Goal: Task Accomplishment & Management: Use online tool/utility

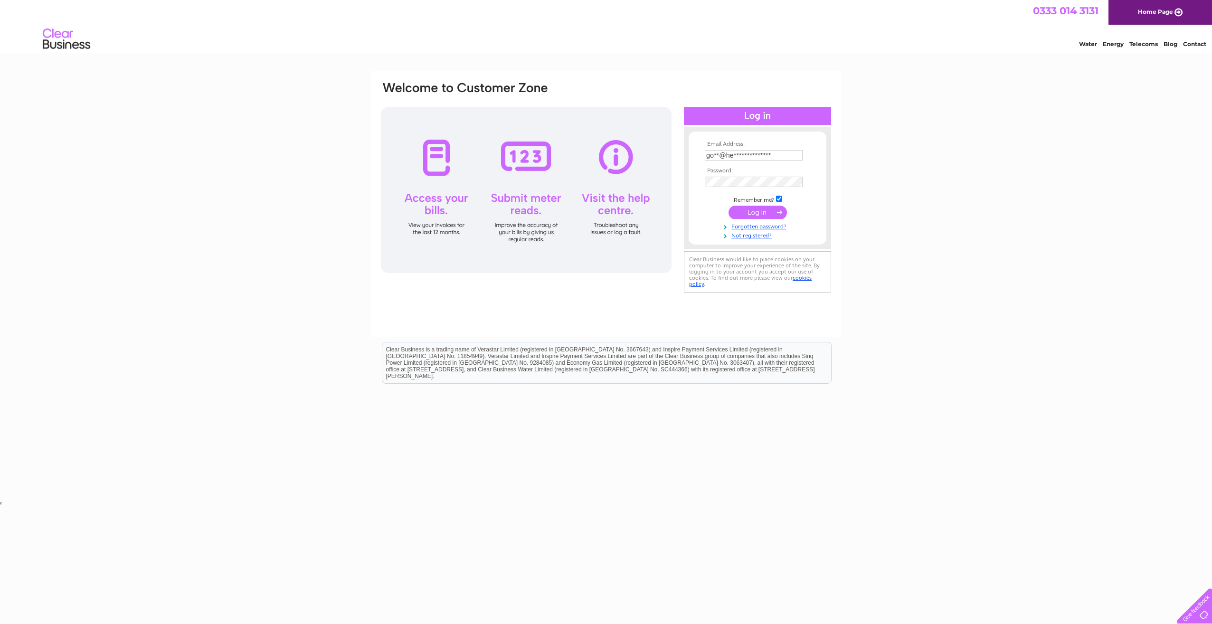
click at [748, 211] on tbody "**********" at bounding box center [758, 190] width 110 height 98
click at [736, 157] on input "**********" at bounding box center [754, 155] width 99 height 11
click at [774, 158] on input "**********" at bounding box center [754, 155] width 99 height 11
drag, startPoint x: 774, startPoint y: 156, endPoint x: 694, endPoint y: 155, distance: 79.8
click at [694, 155] on form "**********" at bounding box center [758, 195] width 138 height 109
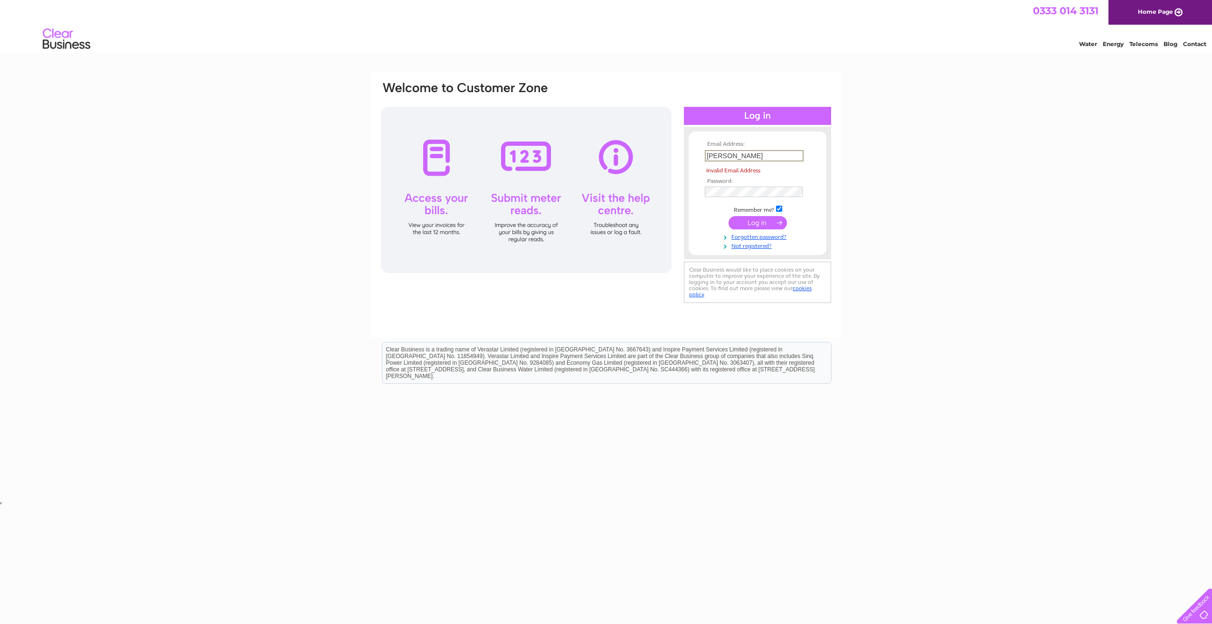
type input "[PERSON_NAME][EMAIL_ADDRESS][DOMAIN_NAME]"
click at [753, 215] on input "submit" at bounding box center [758, 212] width 58 height 13
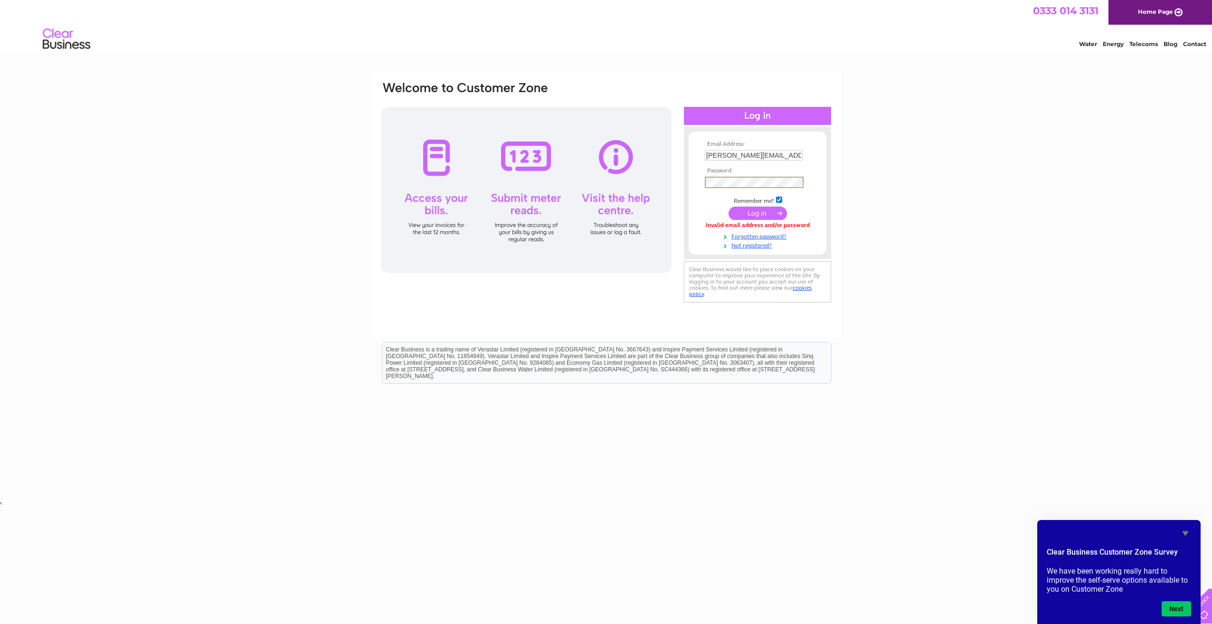
click at [756, 209] on input "submit" at bounding box center [758, 213] width 58 height 13
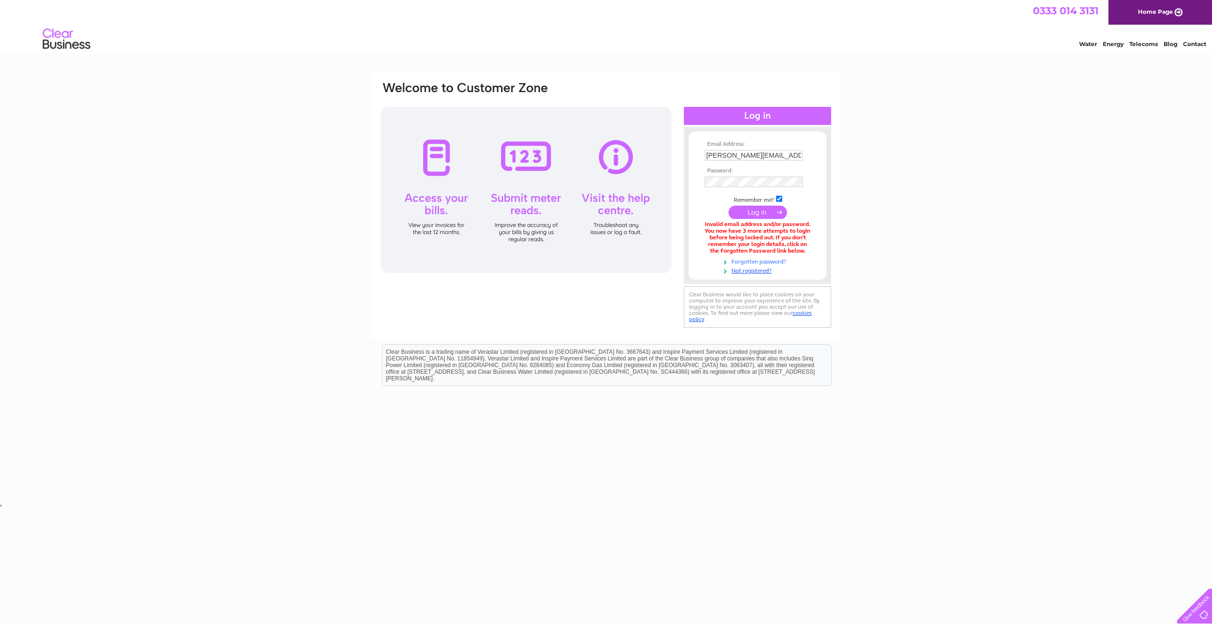
click at [761, 262] on link "Forgotten password?" at bounding box center [759, 261] width 108 height 9
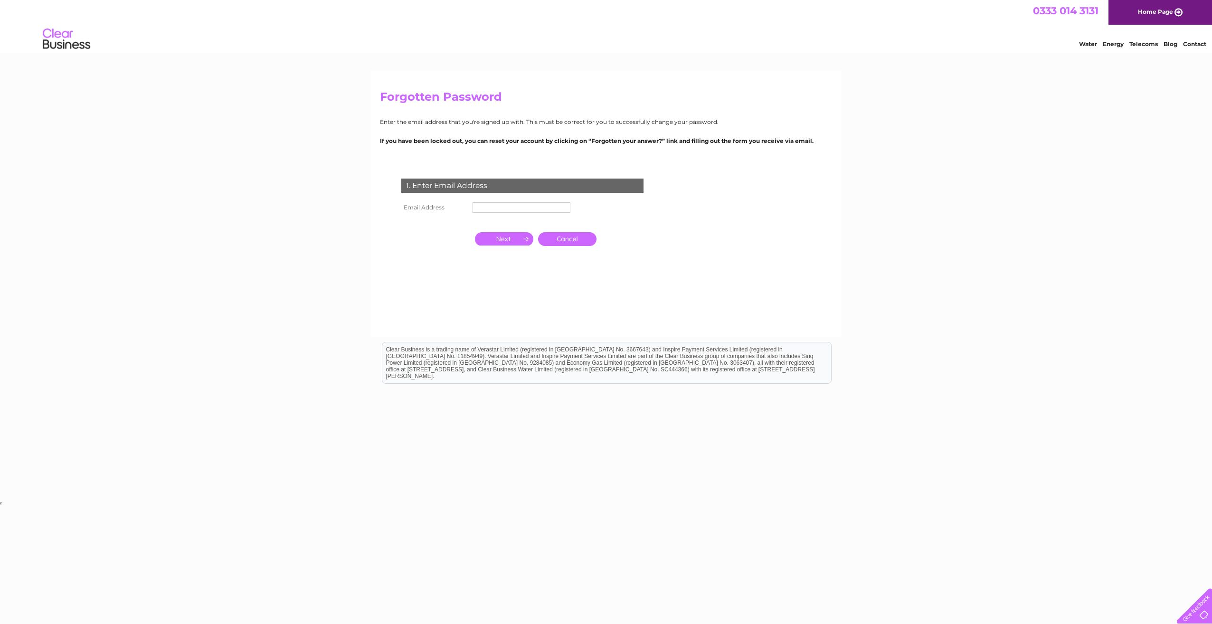
click at [511, 213] on td at bounding box center [521, 207] width 103 height 15
click at [514, 209] on input "text" at bounding box center [522, 207] width 99 height 11
type input "[PERSON_NAME][EMAIL_ADDRESS][DOMAIN_NAME]"
click at [513, 239] on input "button" at bounding box center [504, 239] width 58 height 13
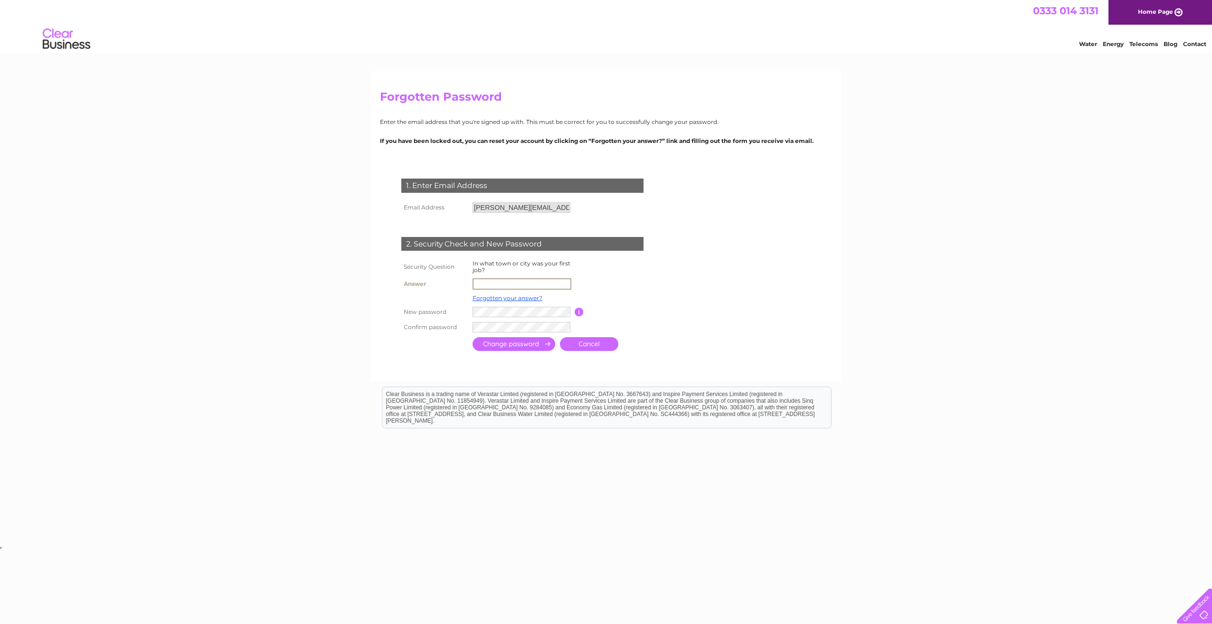
click at [502, 283] on input "text" at bounding box center [522, 283] width 99 height 11
type input "greenock"
click at [606, 289] on td at bounding box center [617, 283] width 85 height 15
click at [660, 299] on table "Security Question In what town or city was your first job? Answer greenock Forg…" at bounding box center [534, 296] width 270 height 76
click at [514, 344] on input "submit" at bounding box center [514, 343] width 83 height 14
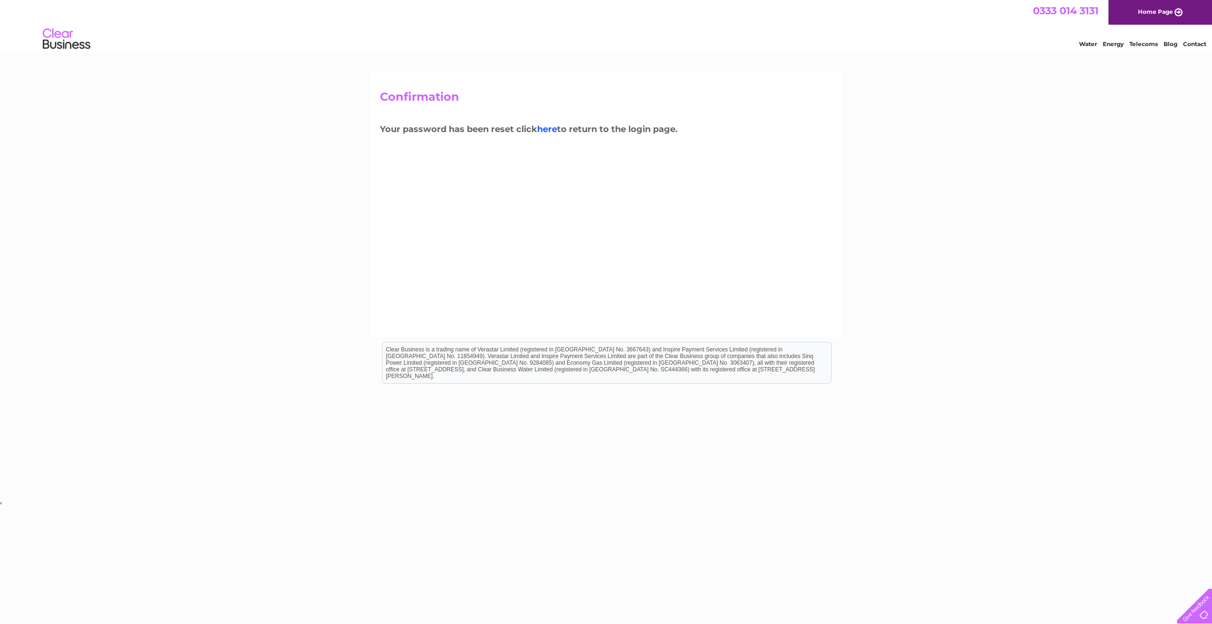
click at [550, 129] on link "here" at bounding box center [547, 129] width 20 height 10
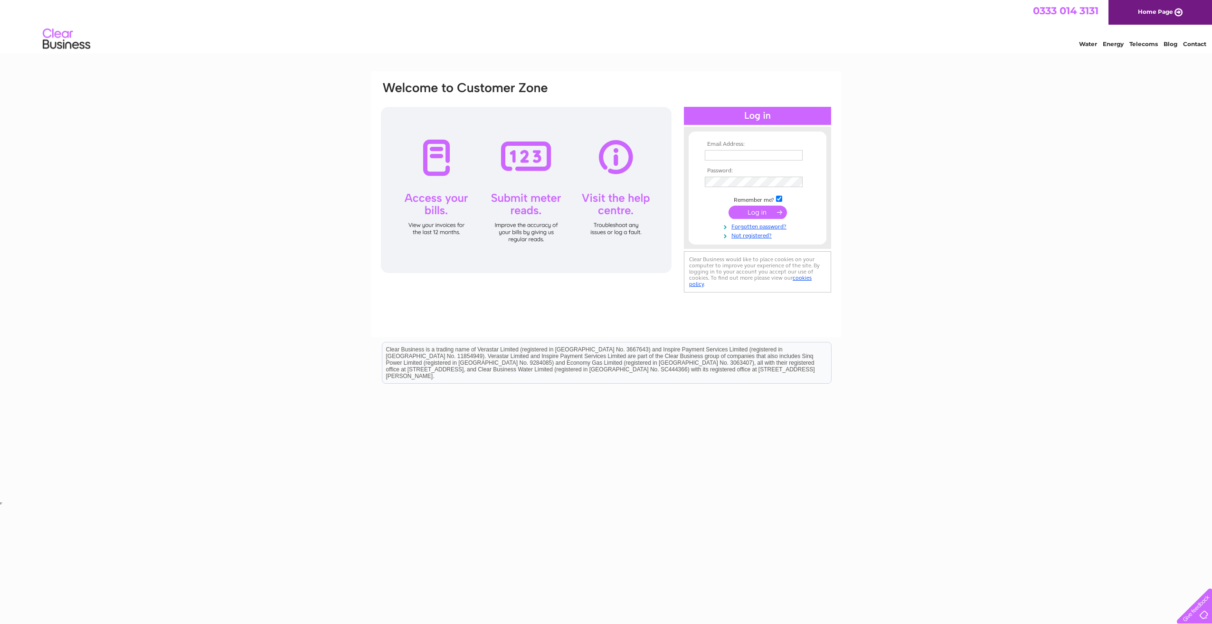
type input "[PERSON_NAME][EMAIL_ADDRESS][DOMAIN_NAME]"
click at [753, 211] on input "submit" at bounding box center [758, 212] width 58 height 13
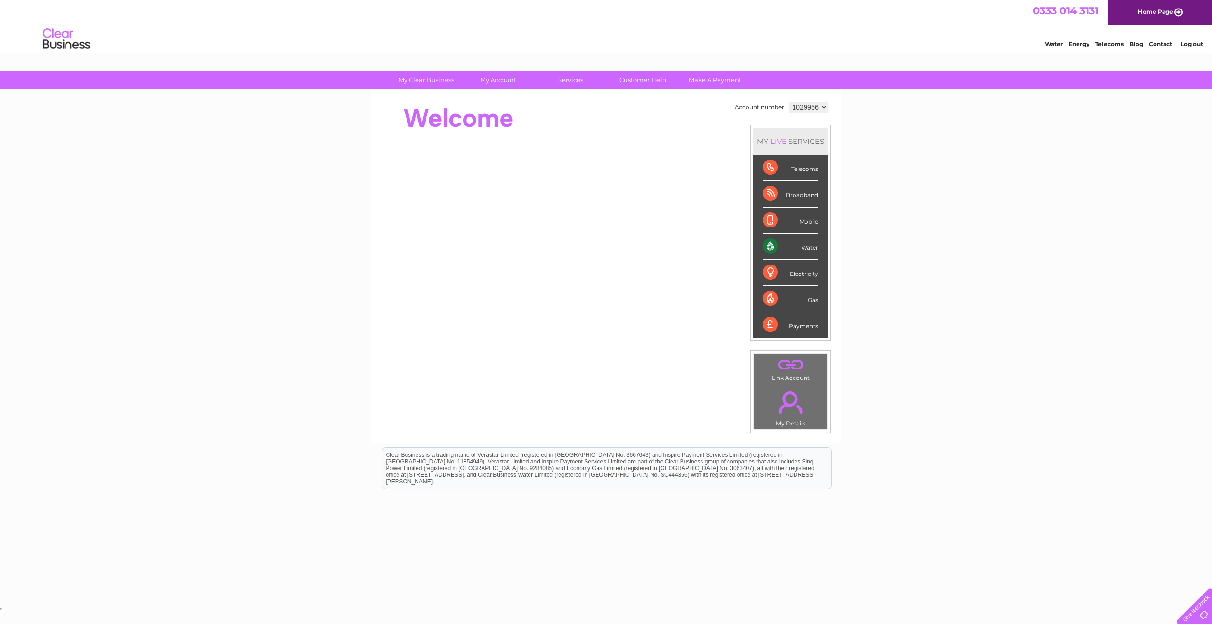
click at [812, 248] on div "Water" at bounding box center [791, 247] width 56 height 26
click at [771, 247] on div "Water" at bounding box center [791, 247] width 56 height 26
click at [813, 109] on select "1029956" at bounding box center [808, 107] width 39 height 11
click at [789, 102] on select "1029956" at bounding box center [808, 107] width 39 height 11
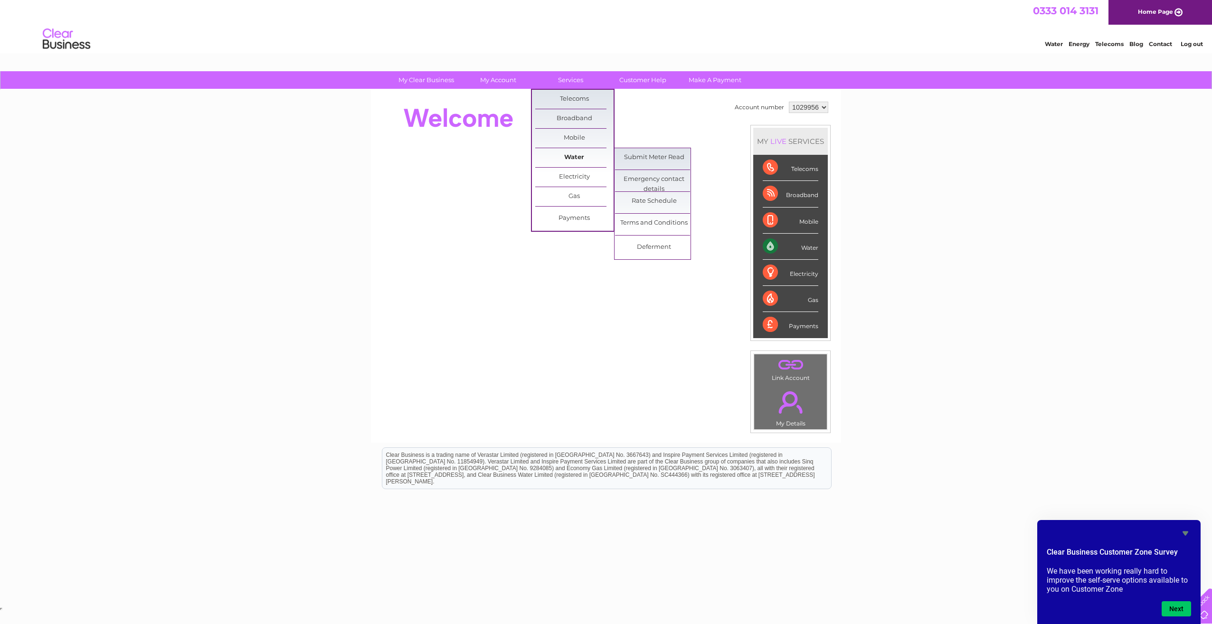
click at [576, 153] on link "Water" at bounding box center [574, 157] width 78 height 19
click at [643, 156] on link "Submit Meter Read" at bounding box center [654, 157] width 78 height 19
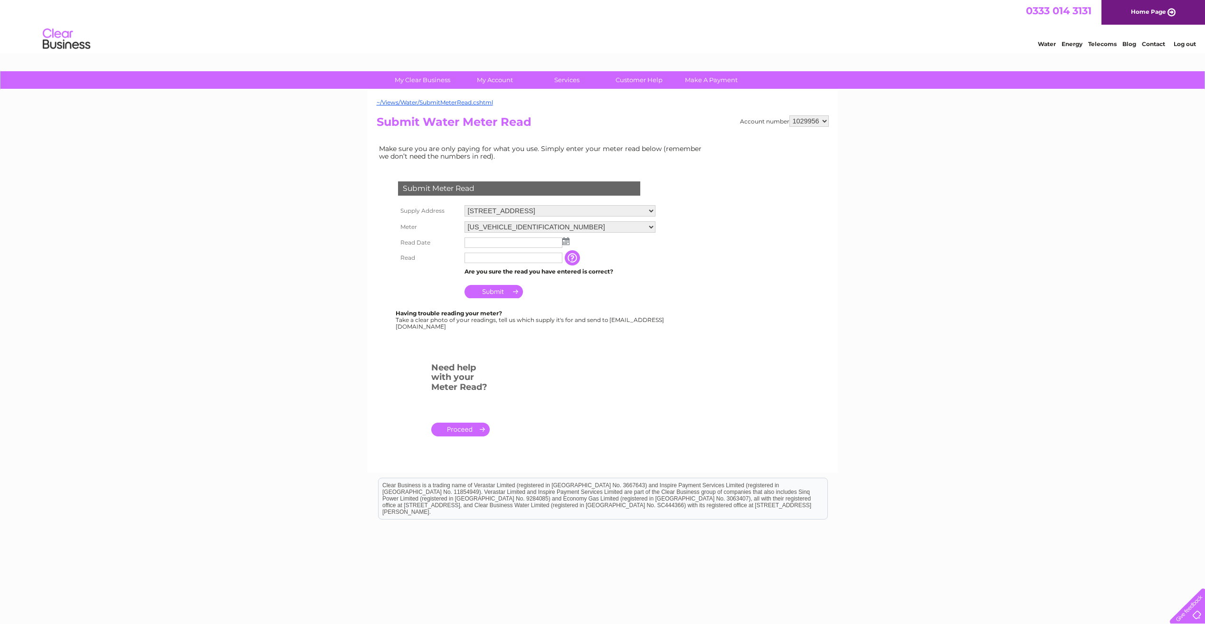
click at [487, 242] on input "text" at bounding box center [514, 243] width 98 height 10
click at [567, 241] on img at bounding box center [566, 242] width 7 height 8
click at [473, 256] on span "Prev" at bounding box center [473, 257] width 8 height 8
click at [506, 327] on link "30" at bounding box center [503, 325] width 13 height 10
type input "[DATE]"
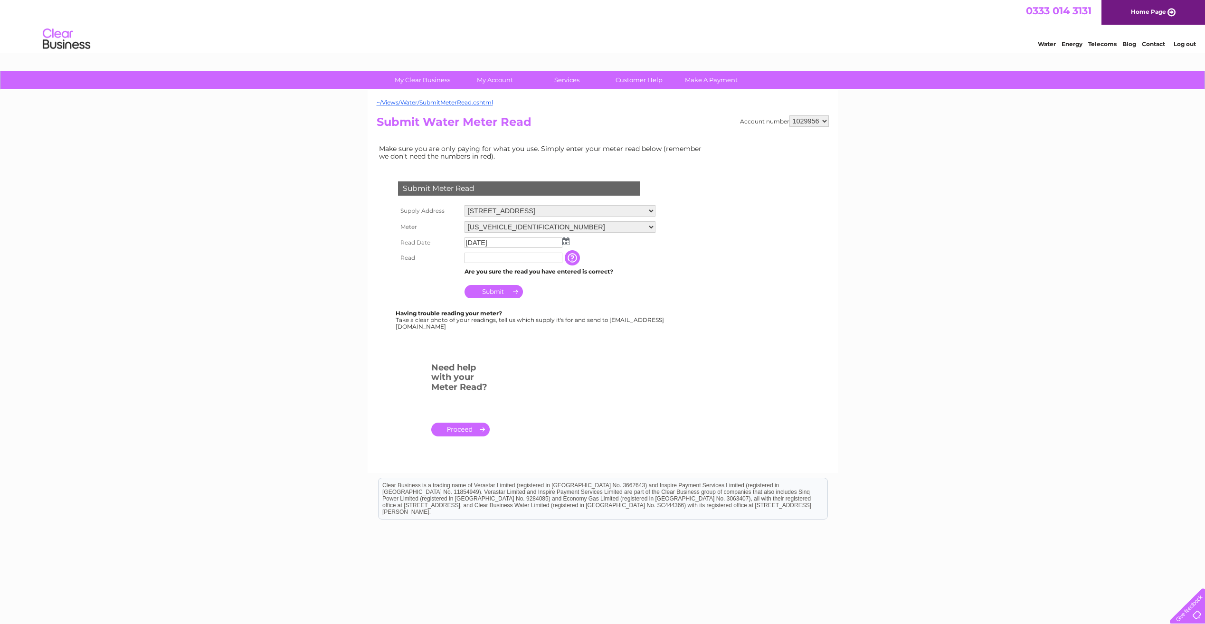
click at [509, 261] on input "text" at bounding box center [514, 258] width 98 height 10
type input "00342"
click at [487, 290] on input "Submit" at bounding box center [494, 292] width 58 height 13
